Goal: Transaction & Acquisition: Purchase product/service

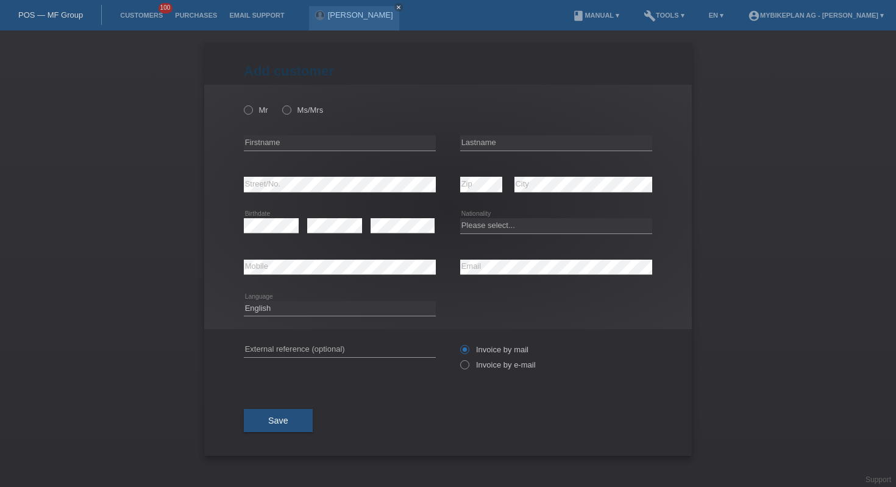
click at [85, 10] on div "POS — MF Group" at bounding box center [51, 15] width 102 height 20
click at [68, 14] on link "POS — MF Group" at bounding box center [50, 14] width 65 height 9
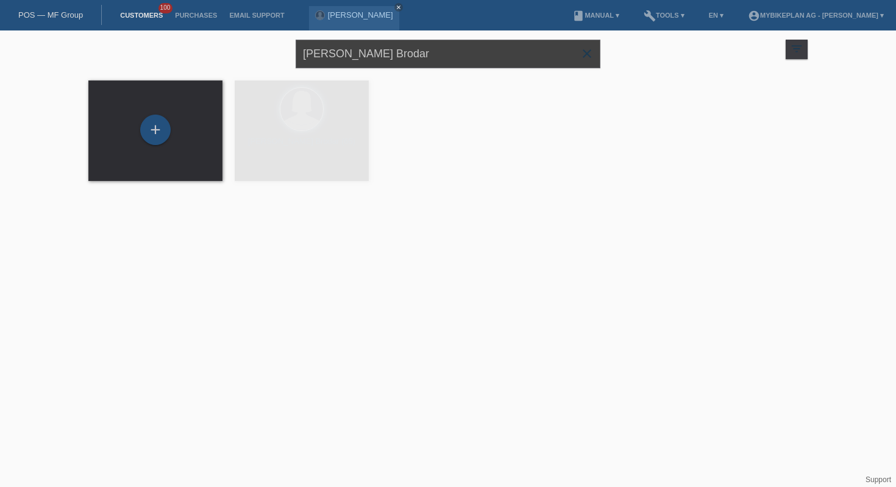
click at [372, 46] on input "Snjezana Pezeta Brodar" at bounding box center [447, 54] width 305 height 29
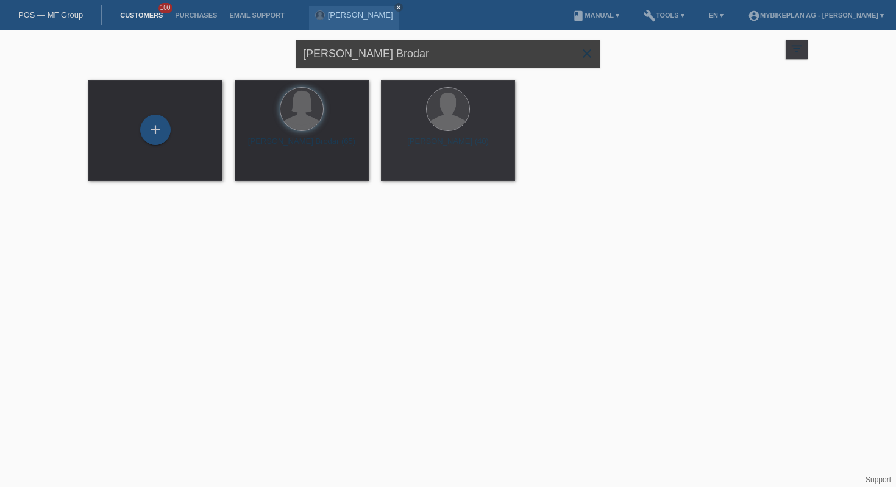
click at [372, 46] on input "Snjezana Pezeta Brodar" at bounding box center [447, 54] width 305 height 29
paste input "Bonjour Ricardo, Merci pour votre message. J’ai essayé de vous appeler au 079 2…"
click at [494, 52] on input "Bonjour Ricardo, Merci pour votre message. J’ai essayé de vous appeler au 079 2…" at bounding box center [447, 54] width 305 height 29
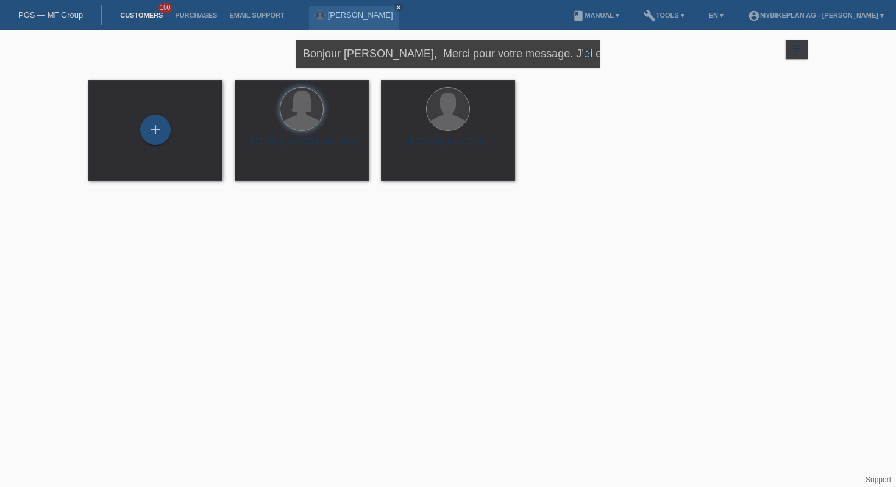
click at [494, 52] on input "Bonjour Ricardo, Merci pour votre message. J’ai essayé de vous appeler au 079 2…" at bounding box center [447, 54] width 305 height 29
paste input "[PERSON_NAME]"
type input "[PERSON_NAME]"
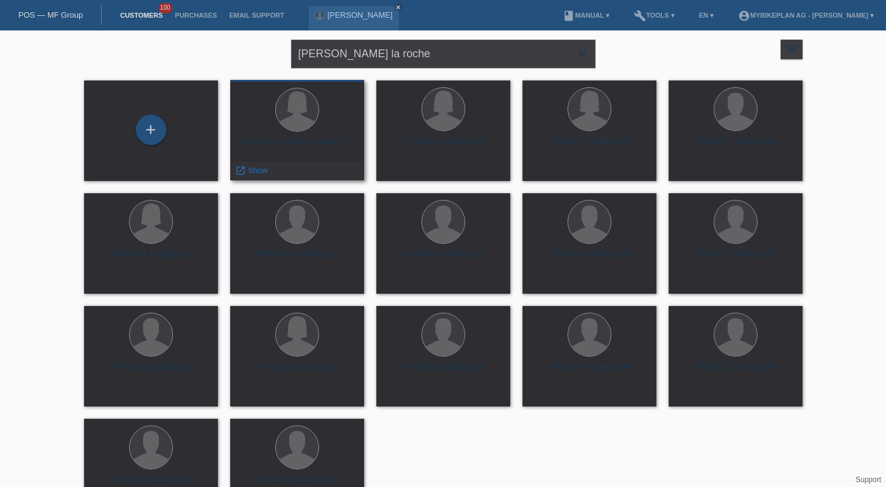
click at [295, 157] on div "carla seminario la roche (57) launch Show" at bounding box center [297, 130] width 134 height 101
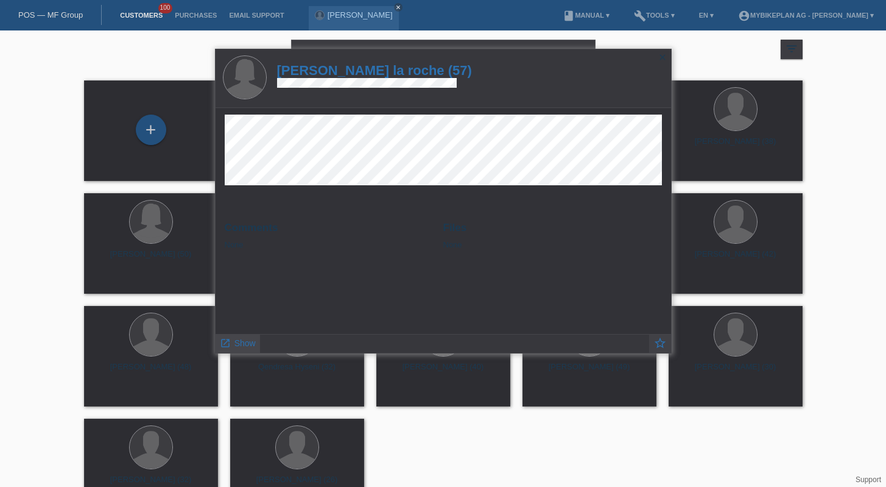
click at [242, 337] on link "launch Show" at bounding box center [238, 341] width 36 height 15
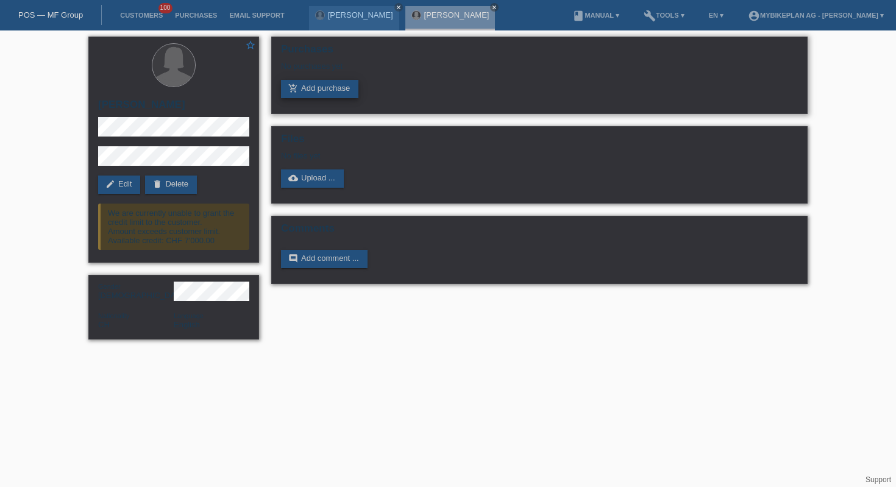
click at [332, 98] on link "add_shopping_cart Add purchase" at bounding box center [319, 89] width 77 height 18
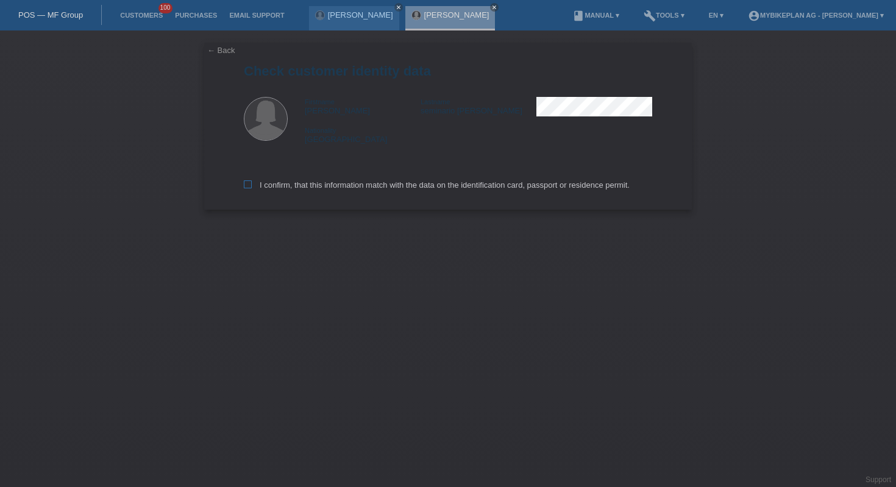
click at [459, 188] on label "I confirm, that this information match with the data on the identification card…" at bounding box center [437, 184] width 386 height 9
click at [252, 188] on input "I confirm, that this information match with the data on the identification card…" at bounding box center [248, 184] width 8 height 8
checkbox input "true"
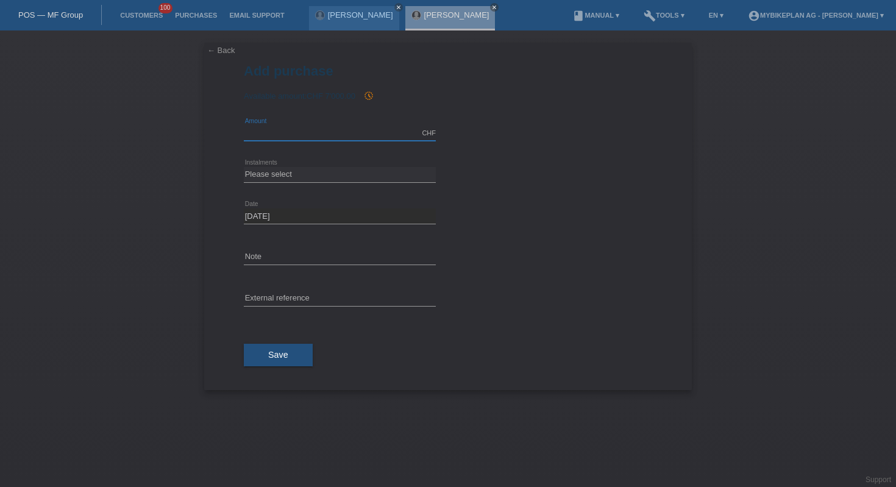
click at [318, 129] on input "text" at bounding box center [340, 132] width 192 height 15
type input "6999.00"
click at [328, 179] on select "Please select 6 instalments 12 instalments 18 instalments 24 instalments 36 ins…" at bounding box center [340, 174] width 192 height 15
select select "487"
click at [349, 294] on input "text" at bounding box center [340, 298] width 192 height 15
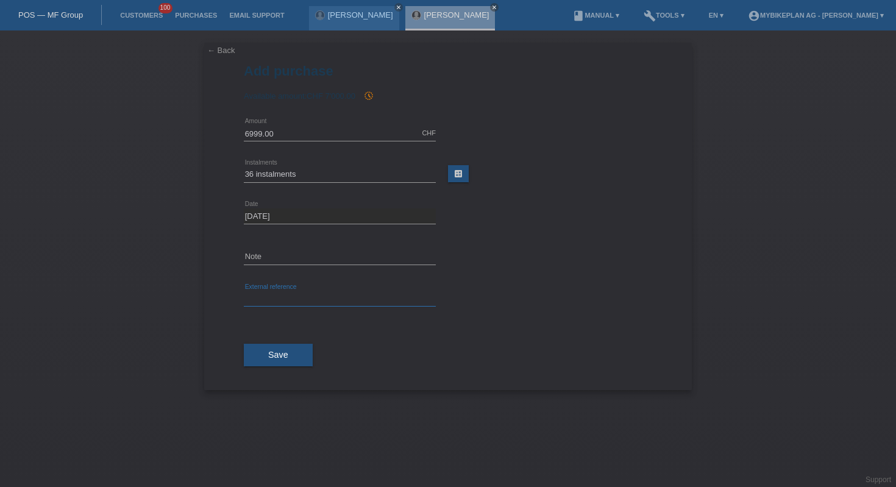
click at [349, 294] on input "text" at bounding box center [340, 298] width 192 height 15
paste input "44429557631"
type input "44429557631"
click at [274, 355] on span "Save" at bounding box center [278, 355] width 20 height 10
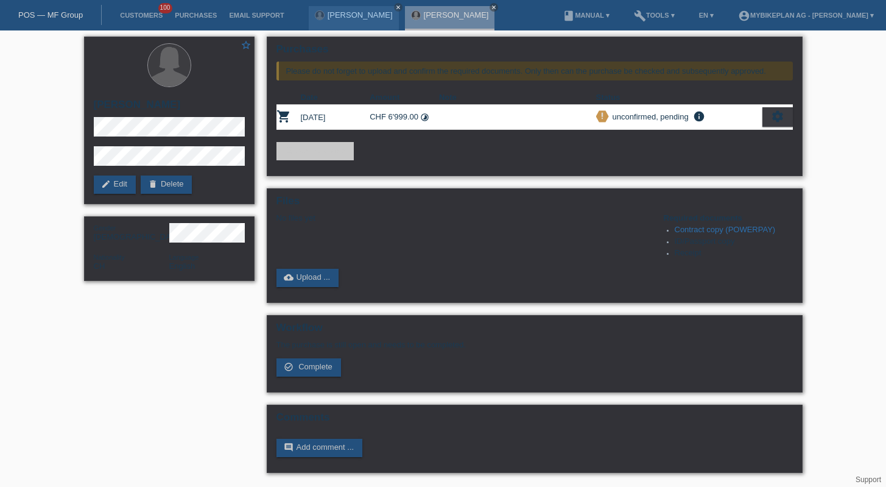
click at [778, 124] on div "settings" at bounding box center [778, 116] width 30 height 19
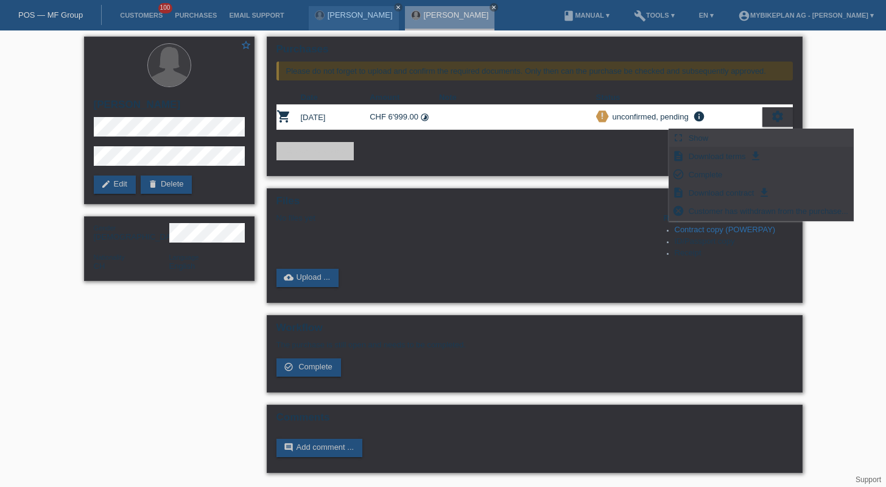
click at [729, 133] on div "fullscreen Show" at bounding box center [762, 138] width 184 height 18
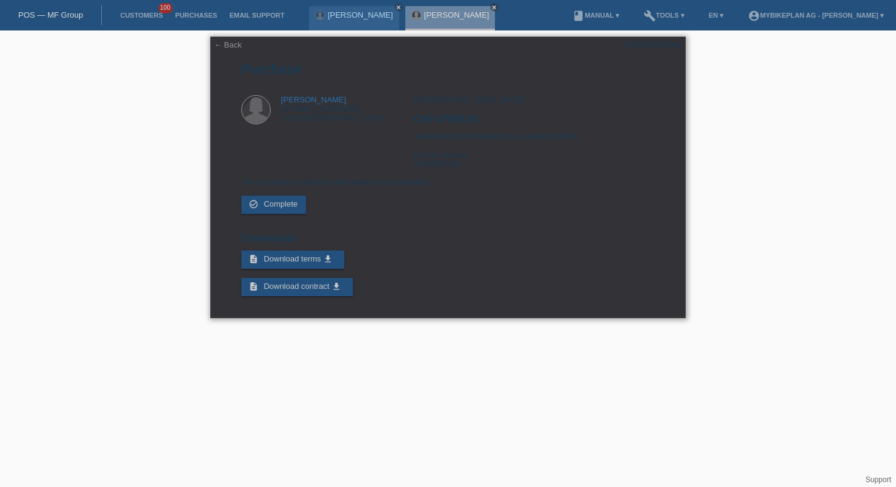
click at [654, 37] on div "← Back POSP00027948 [GEOGRAPHIC_DATA] [PERSON_NAME][GEOGRAPHIC_DATA][STREET_ADD…" at bounding box center [447, 177] width 475 height 281
click at [654, 45] on div "POSP00027948" at bounding box center [651, 44] width 57 height 9
copy div "POSP00027948"
click at [224, 42] on link "← Back" at bounding box center [228, 44] width 28 height 9
